Goal: Transaction & Acquisition: Purchase product/service

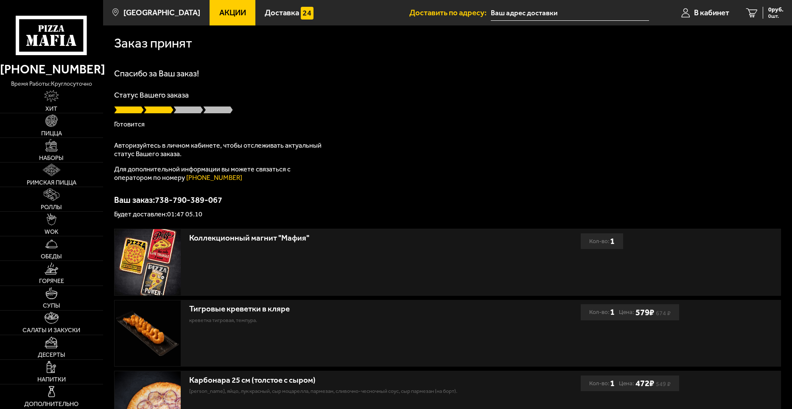
type input "[STREET_ADDRESS][PERSON_NAME]"
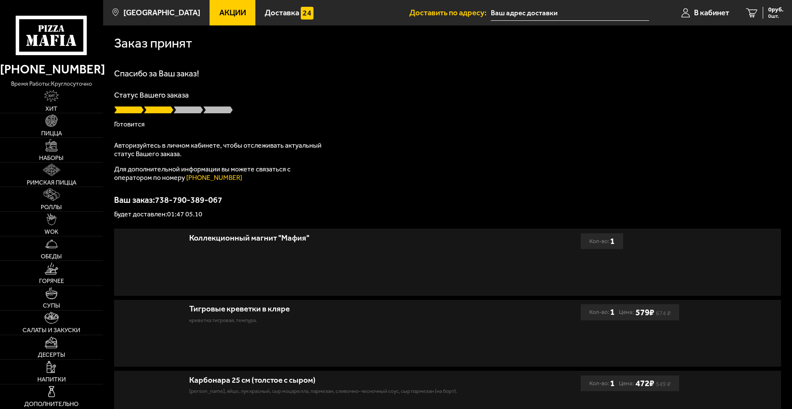
type input "[STREET_ADDRESS][PERSON_NAME]"
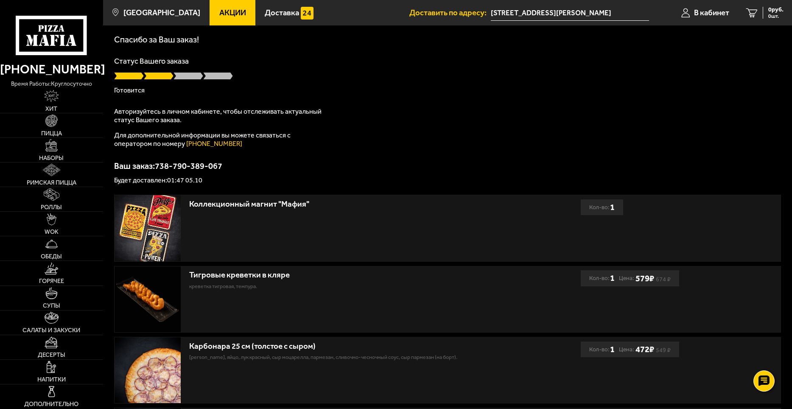
scroll to position [33, 0]
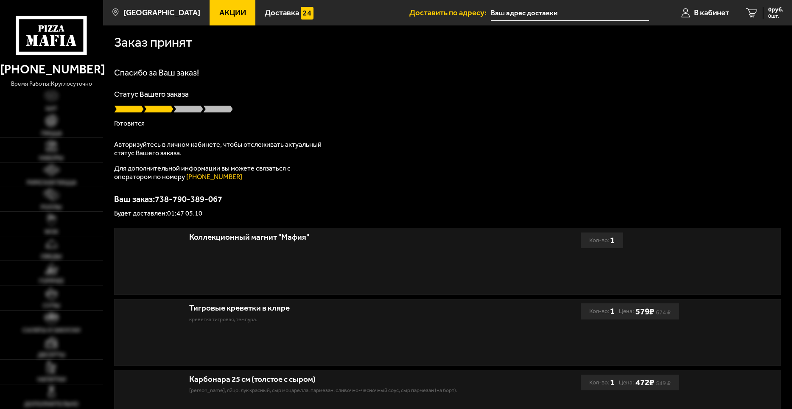
scroll to position [1, 0]
type input "[STREET_ADDRESS][PERSON_NAME]"
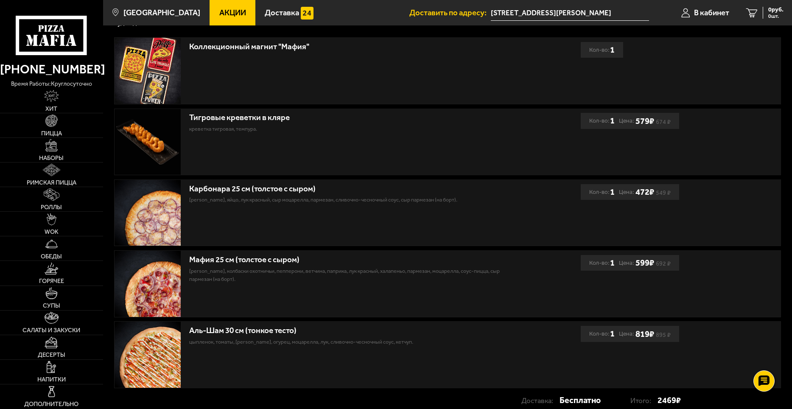
scroll to position [199, 0]
